Goal: Task Accomplishment & Management: Complete application form

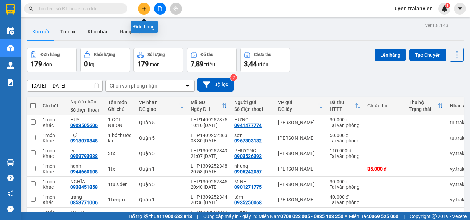
click at [148, 11] on button at bounding box center [144, 9] width 12 height 12
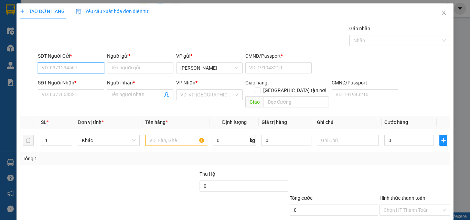
paste input "0988682929"
type input "0988682929"
click at [180, 139] on div at bounding box center [176, 141] width 62 height 14
click at [183, 135] on input "text" at bounding box center [176, 140] width 62 height 11
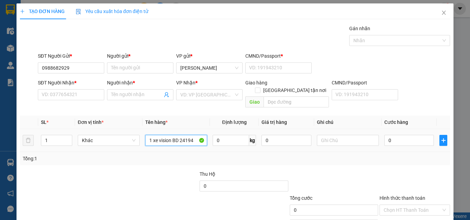
click at [178, 135] on input "1 xe vision BD 24194" at bounding box center [176, 140] width 62 height 11
type input "1 xe vision BS 24194"
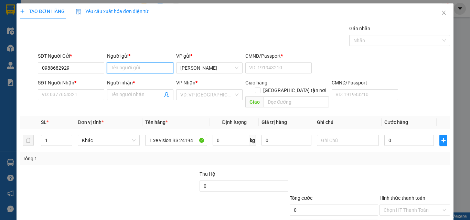
click at [131, 67] on input "Người gửi *" at bounding box center [140, 68] width 66 height 11
type input "t"
type input "THUẬN"
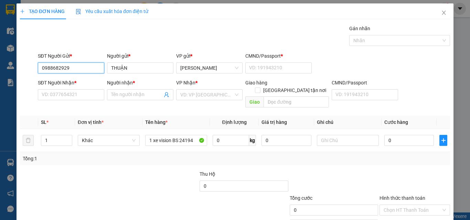
click at [69, 69] on input "0988682929" at bounding box center [71, 68] width 66 height 11
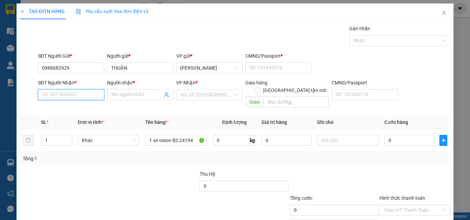
click at [68, 95] on input "SĐT Người Nhận *" at bounding box center [71, 94] width 66 height 11
paste input "0988682929"
type input "0988682929"
click at [126, 89] on div "Người nhận *" at bounding box center [140, 84] width 66 height 10
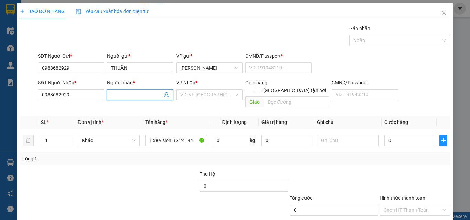
click at [125, 92] on input "Người nhận *" at bounding box center [136, 95] width 51 height 8
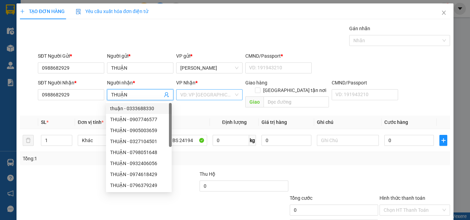
type input "THUẬN"
click at [188, 96] on input "search" at bounding box center [206, 95] width 53 height 10
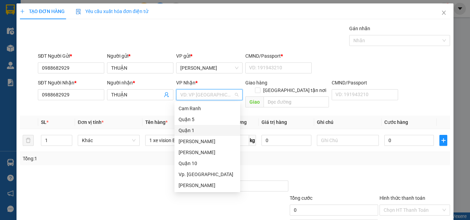
click at [194, 130] on div "Quận 1" at bounding box center [206, 131] width 57 height 8
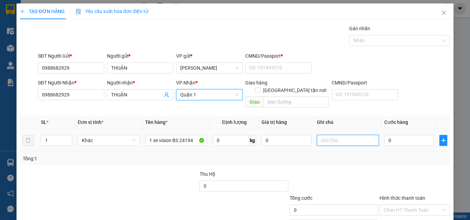
click at [331, 135] on input "text" at bounding box center [348, 140] width 62 height 11
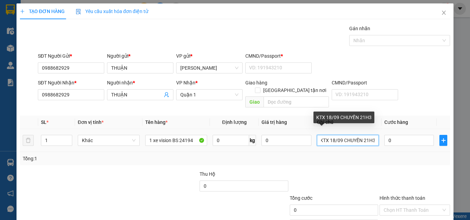
scroll to position [0, 4]
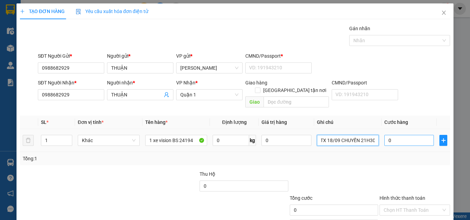
type input "KTX 18/09 CHUYẾN 21H30"
click at [391, 135] on input "0" at bounding box center [408, 140] width 49 height 11
type input "4"
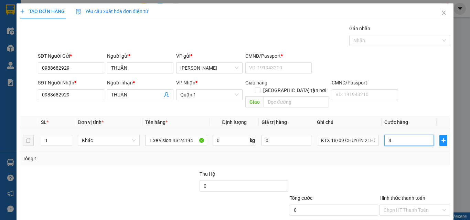
type input "4"
type input "45"
type input "450"
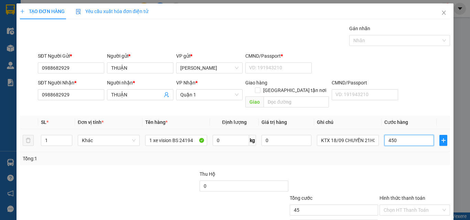
type input "450"
type input "450.000"
click at [371, 159] on div "Transit Pickup Surcharge Ids Transit Deliver Surcharge Ids Transit Deliver Surc…" at bounding box center [235, 137] width 430 height 224
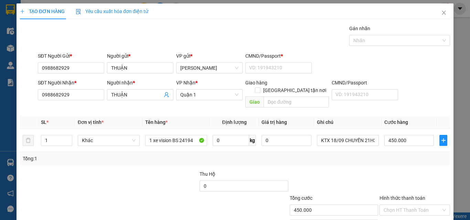
scroll to position [34, 0]
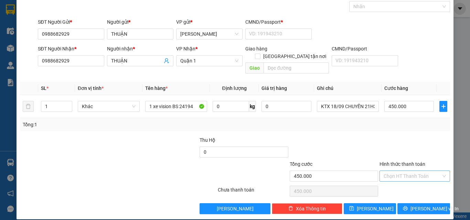
click at [395, 171] on input "Hình thức thanh toán" at bounding box center [411, 176] width 57 height 10
click at [394, 183] on div "Tại văn phòng" at bounding box center [410, 183] width 62 height 8
type input "0"
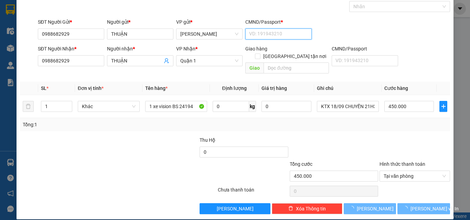
click at [260, 34] on input "CMND/Passport *" at bounding box center [278, 34] width 66 height 11
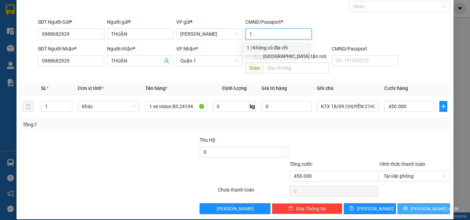
type input "1"
click at [403, 203] on button "[PERSON_NAME] và In" at bounding box center [423, 208] width 53 height 11
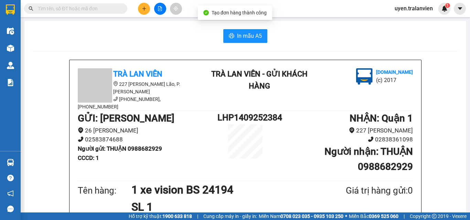
click at [241, 111] on h1 "LHP1409252384" at bounding box center [245, 117] width 56 height 13
copy h1 "LHP1409252384"
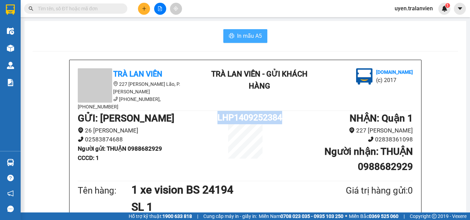
click at [251, 35] on span "In mẫu A5" at bounding box center [249, 36] width 25 height 9
